Goal: Transaction & Acquisition: Purchase product/service

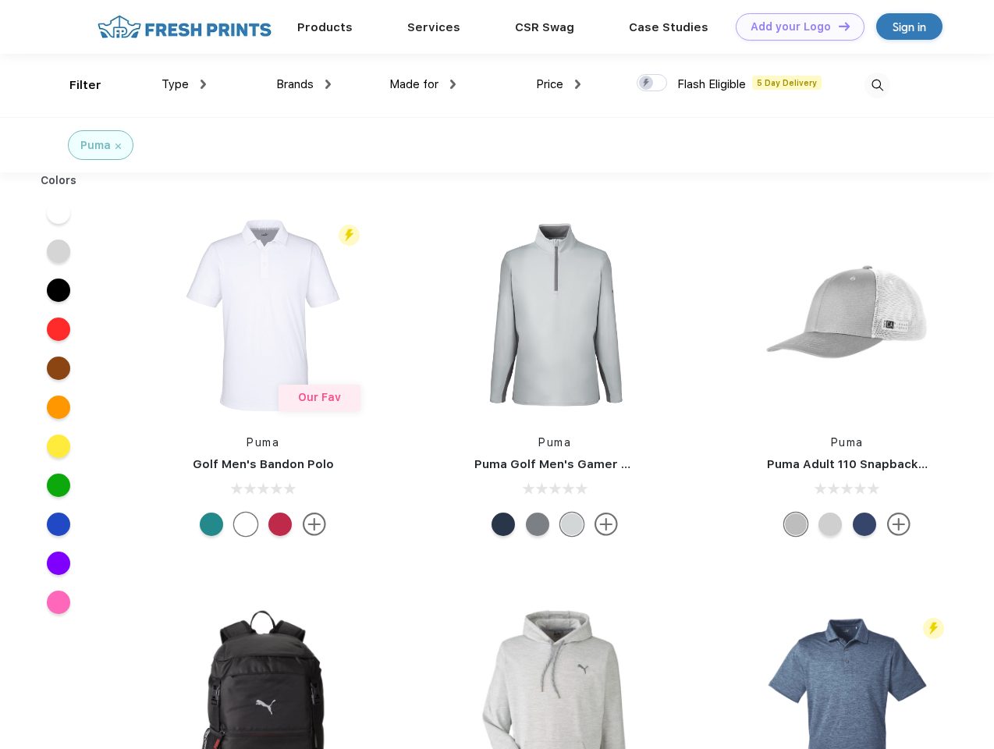
click at [794, 27] on link "Add your Logo Design Tool" at bounding box center [800, 26] width 129 height 27
click at [0, 0] on div "Design Tool" at bounding box center [0, 0] width 0 height 0
click at [837, 26] on link "Add your Logo Design Tool" at bounding box center [800, 26] width 129 height 27
click at [75, 85] on div "Filter" at bounding box center [85, 85] width 32 height 18
click at [184, 84] on span "Type" at bounding box center [174, 84] width 27 height 14
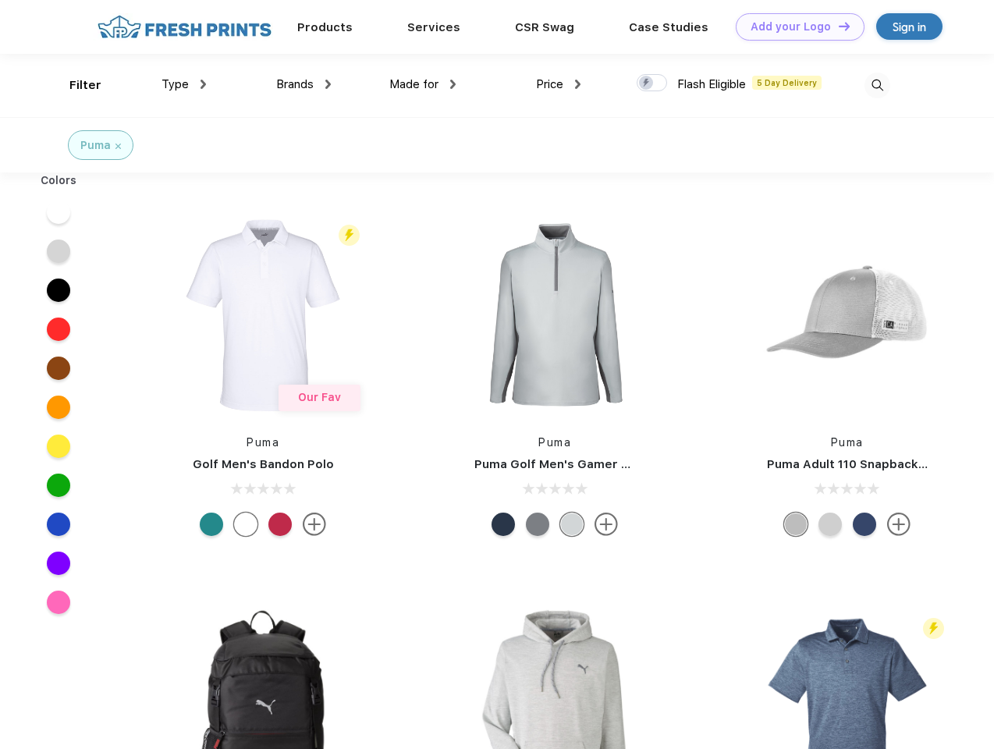
click at [303, 84] on span "Brands" at bounding box center [294, 84] width 37 height 14
click at [423, 84] on span "Made for" at bounding box center [413, 84] width 49 height 14
click at [558, 84] on span "Price" at bounding box center [549, 84] width 27 height 14
click at [652, 83] on div at bounding box center [651, 82] width 30 height 17
click at [647, 83] on input "checkbox" at bounding box center [641, 78] width 10 height 10
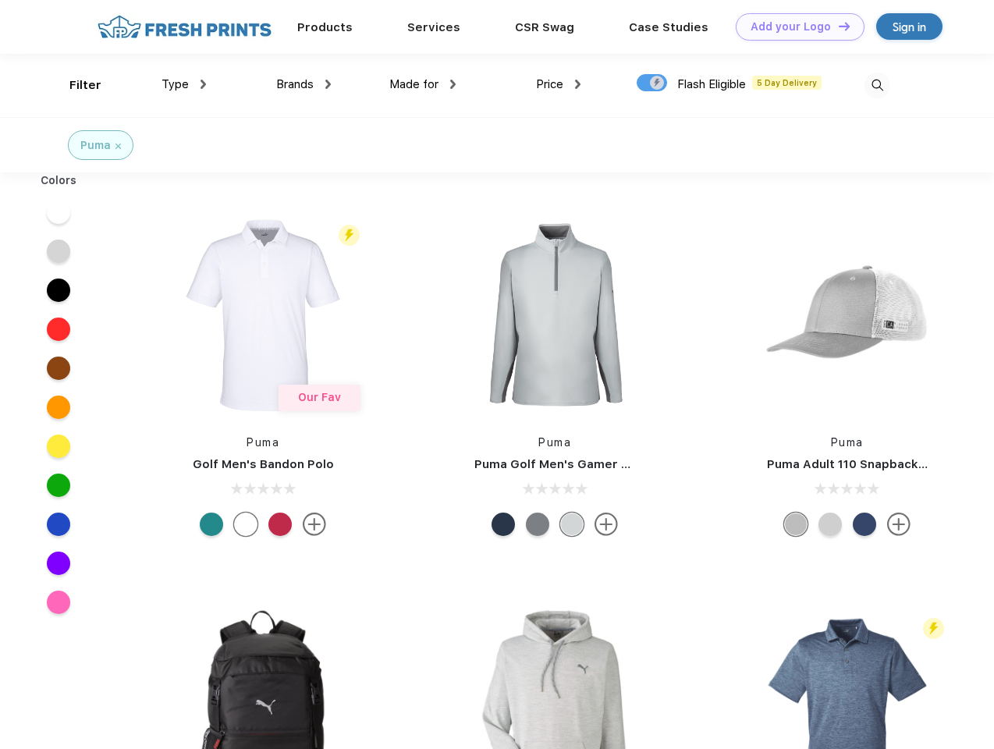
click at [877, 85] on img at bounding box center [877, 86] width 26 height 26
